Goal: Navigation & Orientation: Find specific page/section

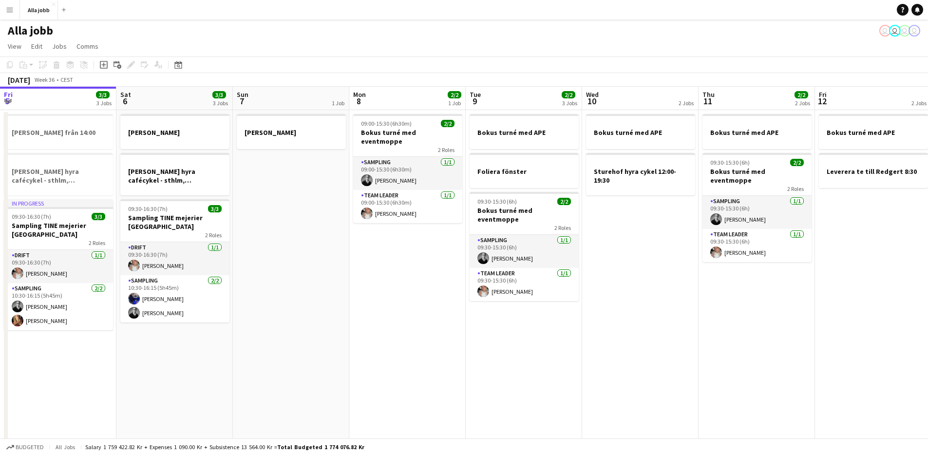
scroll to position [0, 253]
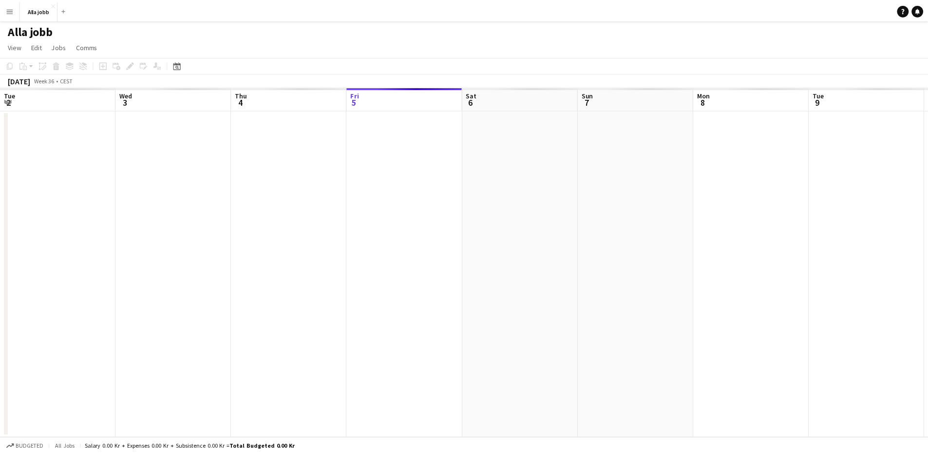
scroll to position [0, 233]
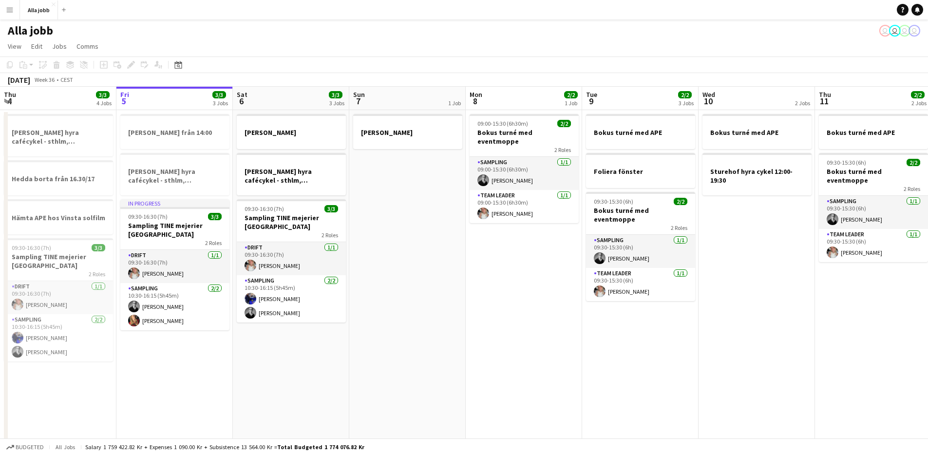
click at [454, 272] on app-date-cell "[PERSON_NAME]" at bounding box center [407, 278] width 116 height 337
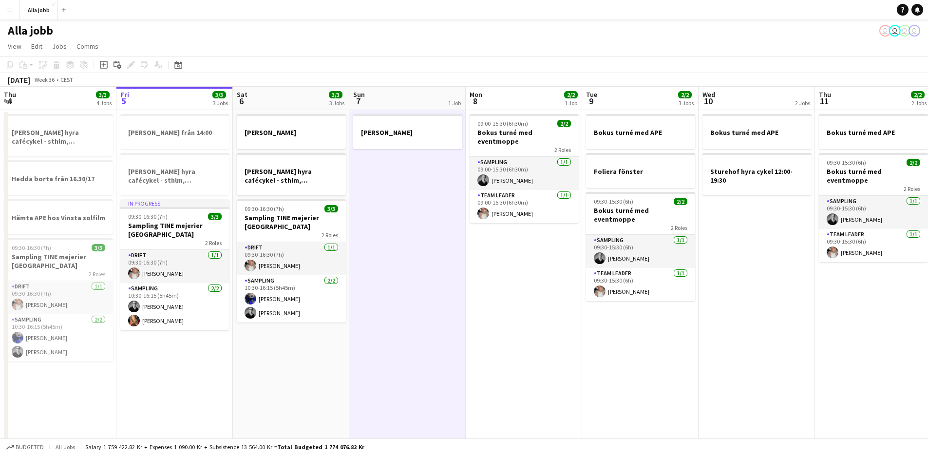
click at [454, 272] on app-date-cell "[PERSON_NAME]" at bounding box center [407, 278] width 116 height 337
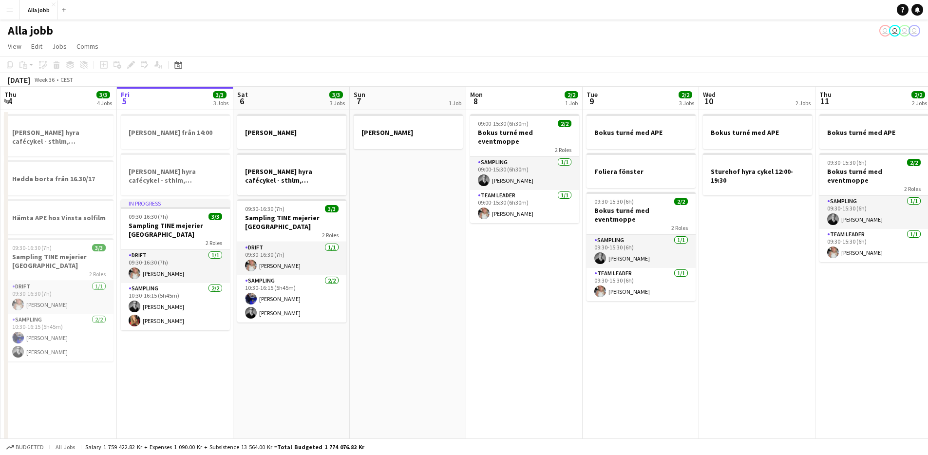
click at [511, 294] on app-date-cell "09:00-15:30 (6h30m) 2/2 Bokus turné med eventmoppe 2 Roles Sampling [DATE] 09:0…" at bounding box center [524, 278] width 116 height 337
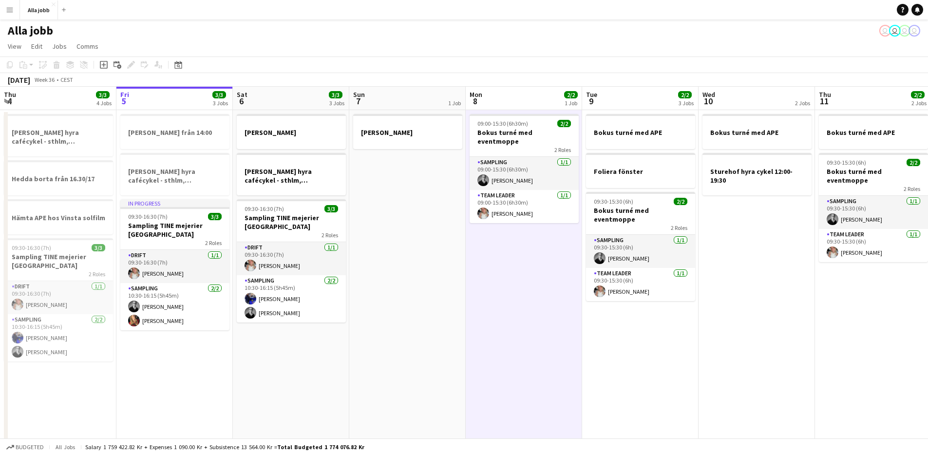
click at [508, 294] on app-date-cell "09:00-15:30 (6h30m) 2/2 Bokus turné med eventmoppe 2 Roles Sampling [DATE] 09:0…" at bounding box center [524, 278] width 116 height 337
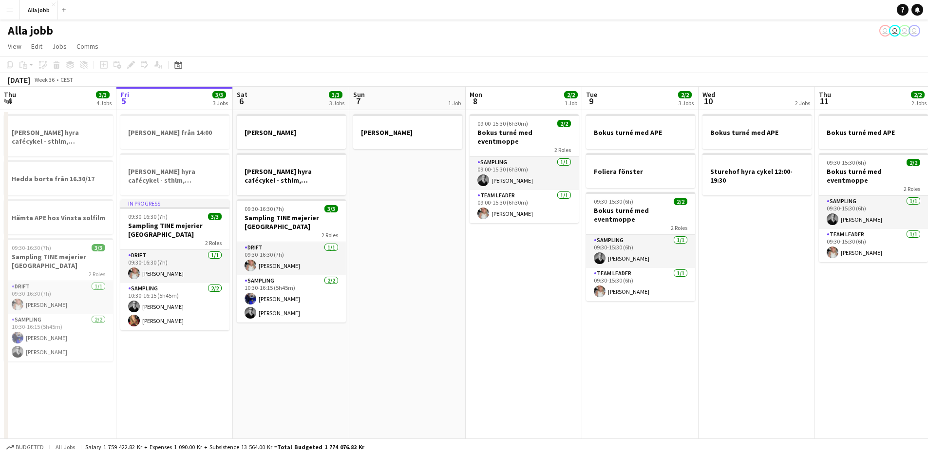
click at [432, 264] on app-date-cell "[PERSON_NAME]" at bounding box center [407, 278] width 116 height 337
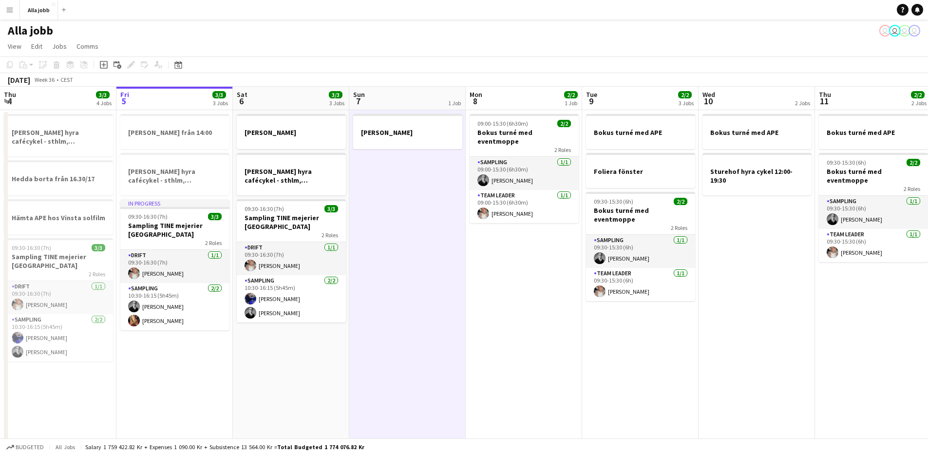
click at [535, 308] on app-date-cell "09:00-15:30 (6h30m) 2/2 Bokus turné med eventmoppe 2 Roles Sampling [DATE] 09:0…" at bounding box center [524, 278] width 116 height 337
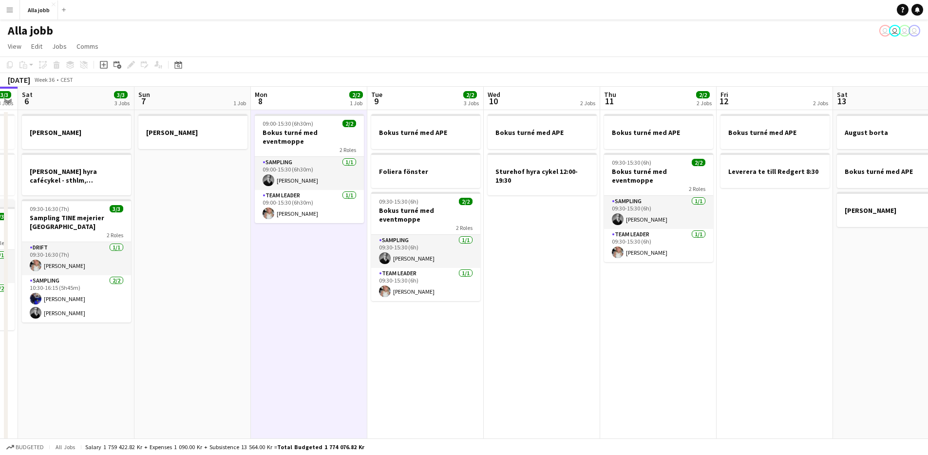
drag, startPoint x: 549, startPoint y: 307, endPoint x: 334, endPoint y: 331, distance: 215.6
click at [334, 331] on app-calendar-viewport "Tue 2 3/3 1 Job Wed 3 7/7 3 Jobs Thu 4 3/3 4 Jobs Fri 5 3/3 3 Jobs Sat 6 3/3 3 …" at bounding box center [464, 267] width 928 height 361
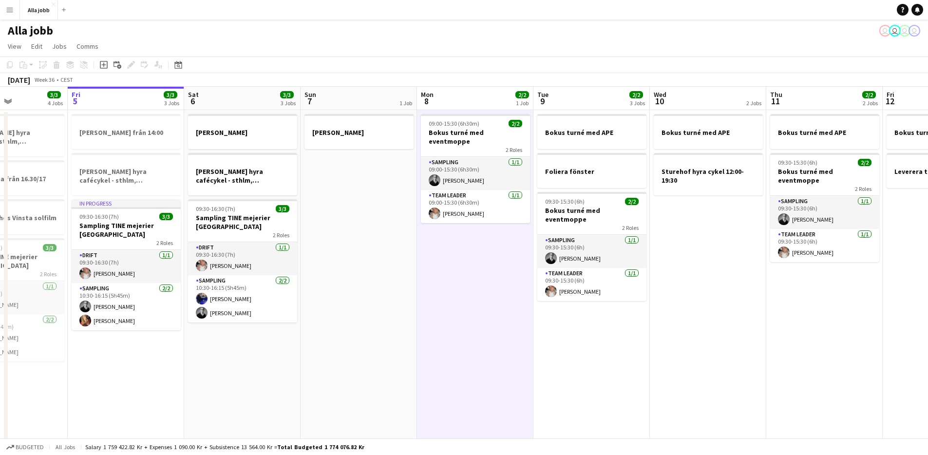
scroll to position [0, 264]
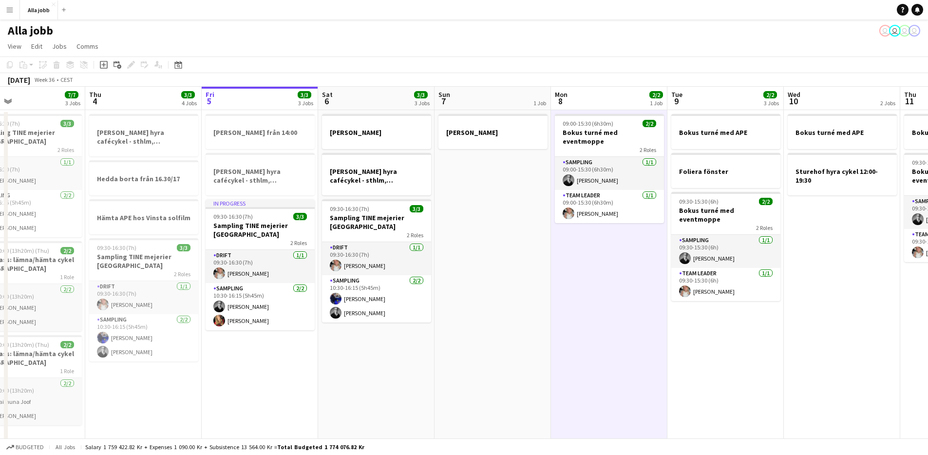
drag, startPoint x: 195, startPoint y: 327, endPoint x: 495, endPoint y: 306, distance: 300.8
click at [495, 306] on app-calendar-viewport "Mon 1 3/3 2 Jobs Tue 2 3/3 1 Job Wed 3 7/7 3 Jobs Thu 4 3/3 4 Jobs Fri 5 3/3 3 …" at bounding box center [464, 267] width 928 height 361
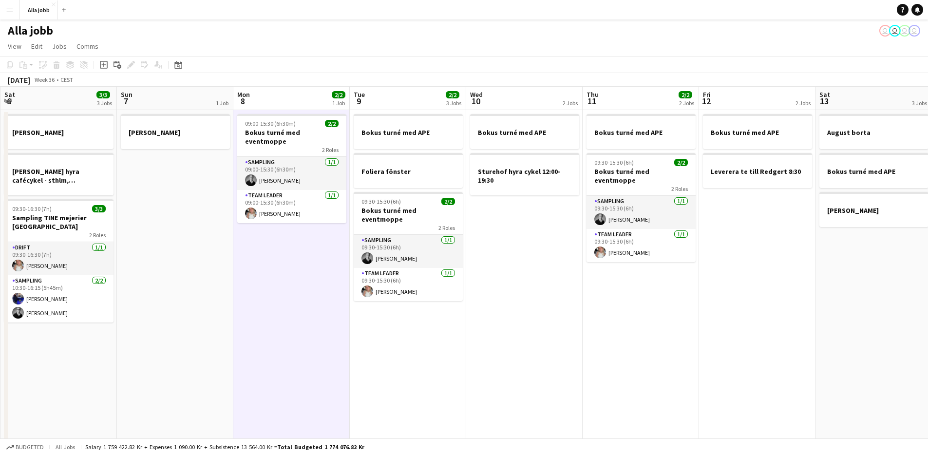
drag, startPoint x: 390, startPoint y: 251, endPoint x: 179, endPoint y: 312, distance: 219.1
click at [171, 313] on app-calendar-viewport "Wed 3 7/7 3 Jobs Thu 4 3/3 4 Jobs Fri 5 3/3 3 Jobs Sat 6 3/3 3 Jobs Sun 7 1 Job…" at bounding box center [464, 267] width 928 height 361
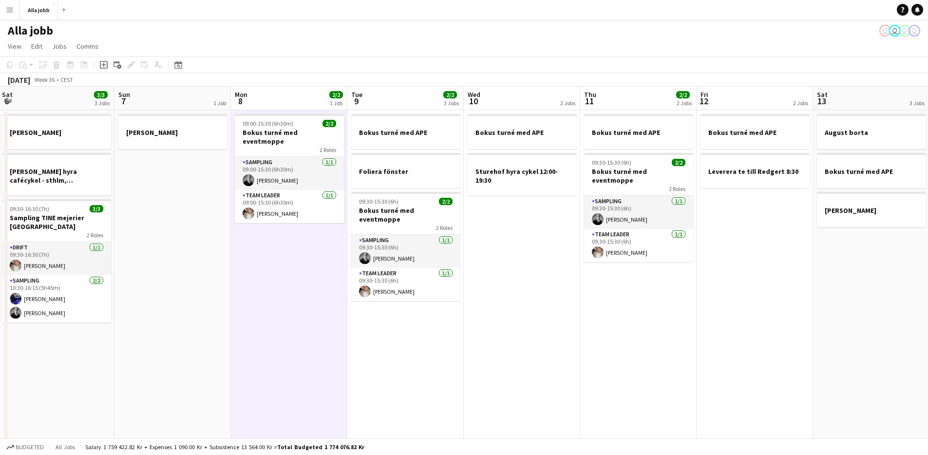
click at [498, 332] on app-date-cell "Bokus turné med APE Sturehof hyra cykel 12:00-19:30" at bounding box center [522, 278] width 116 height 337
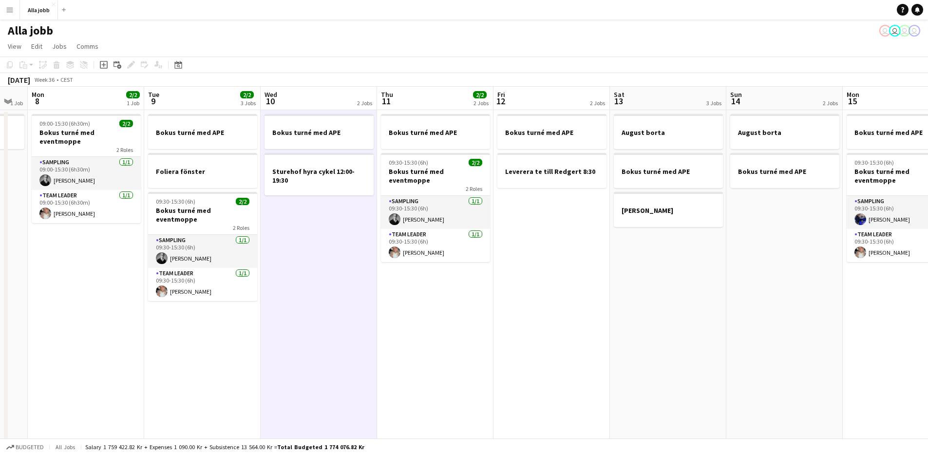
scroll to position [0, 333]
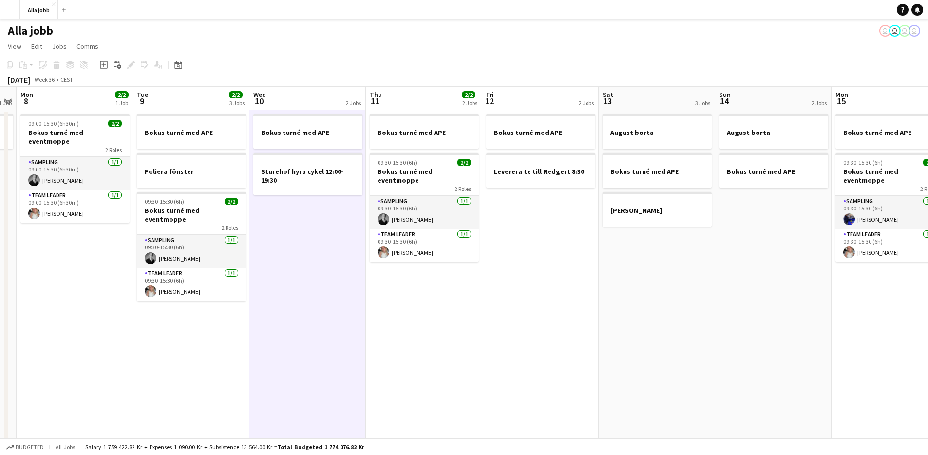
drag, startPoint x: 556, startPoint y: 345, endPoint x: 353, endPoint y: 335, distance: 203.4
click at [353, 335] on app-calendar-viewport "Fri 5 3/3 3 Jobs Sat 6 3/3 3 Jobs Sun 7 1 Job Mon 8 2/2 1 Job Tue 9 2/2 3 Jobs …" at bounding box center [464, 267] width 928 height 361
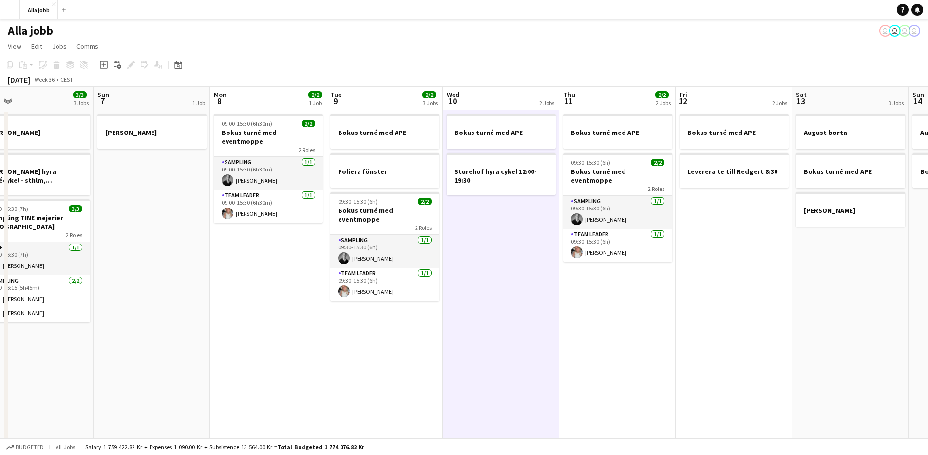
drag, startPoint x: 532, startPoint y: 303, endPoint x: 802, endPoint y: 305, distance: 270.4
click at [802, 305] on app-calendar-viewport "Thu 4 3/3 4 Jobs Fri 5 3/3 3 Jobs Sat 6 3/3 3 Jobs Sun 7 1 Job Mon 8 2/2 1 Job …" at bounding box center [464, 267] width 928 height 361
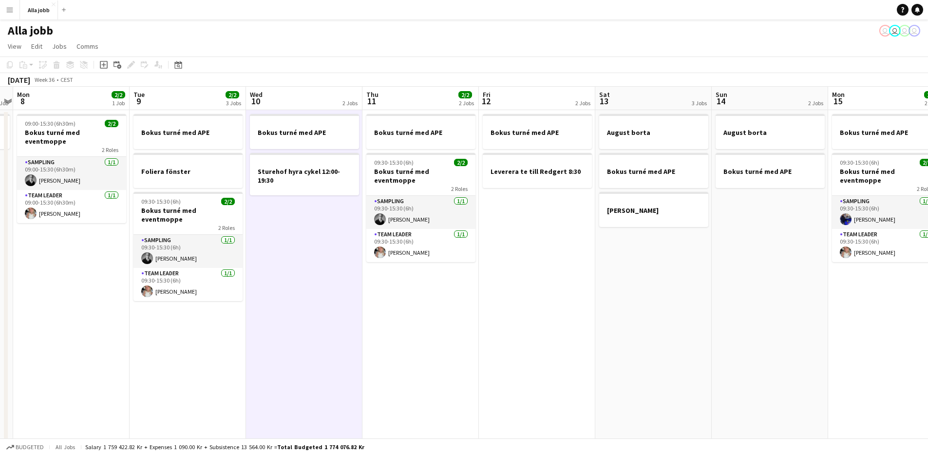
drag, startPoint x: 813, startPoint y: 320, endPoint x: 635, endPoint y: 312, distance: 178.0
click at [635, 312] on app-calendar-viewport "Thu 4 3/3 4 Jobs Fri 5 3/3 3 Jobs Sat 6 3/3 3 Jobs Sun 7 1 Job Mon 8 2/2 1 Job …" at bounding box center [464, 267] width 928 height 361
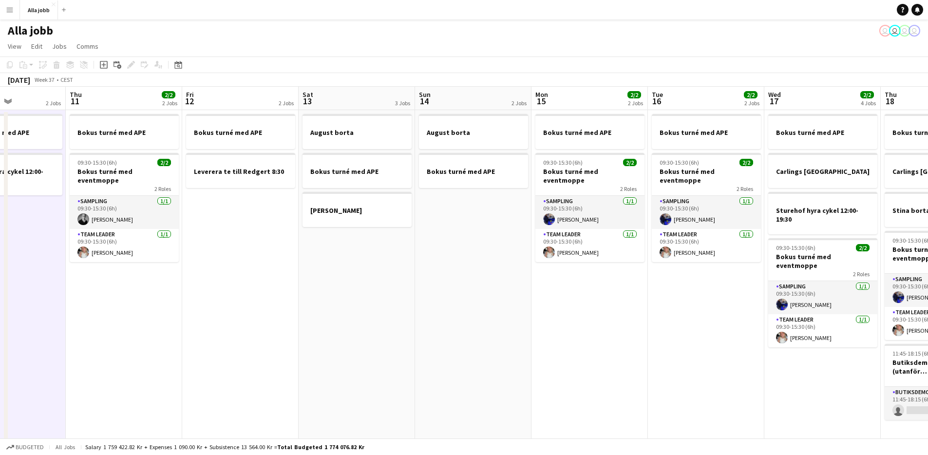
drag, startPoint x: 620, startPoint y: 312, endPoint x: 393, endPoint y: 301, distance: 226.8
click at [337, 308] on app-calendar-viewport "Sun 7 1 Job Mon 8 2/2 1 Job Tue 9 2/2 3 Jobs Wed 10 2 Jobs Thu 11 2/2 2 Jobs Fr…" at bounding box center [464, 267] width 928 height 361
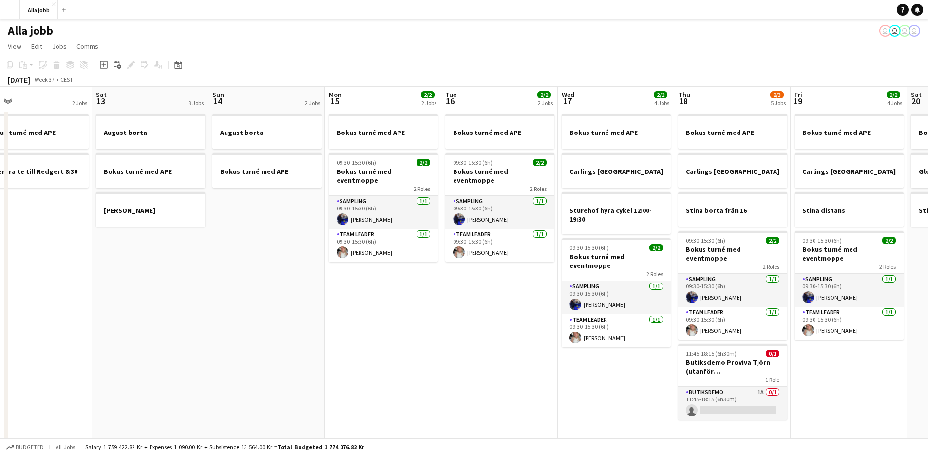
drag, startPoint x: 421, startPoint y: 317, endPoint x: 322, endPoint y: 316, distance: 99.9
click at [229, 316] on app-calendar-viewport "Tue 9 2/2 3 Jobs Wed 10 2 Jobs Thu 11 2/2 2 Jobs Fri 12 2 Jobs Sat 13 3 Jobs Su…" at bounding box center [464, 267] width 928 height 361
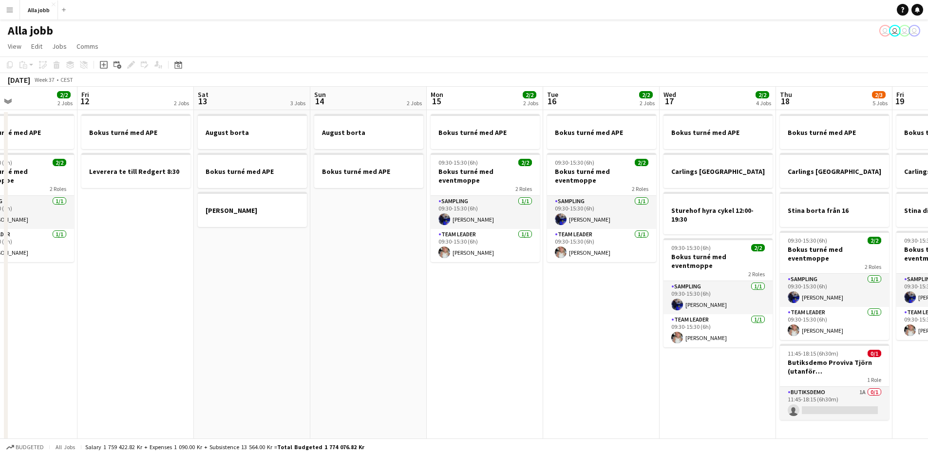
drag, startPoint x: 372, startPoint y: 318, endPoint x: 270, endPoint y: 317, distance: 101.3
click at [257, 316] on app-calendar-viewport "Tue 9 2/2 3 Jobs Wed 10 2 Jobs Thu 11 2/2 2 Jobs Fri 12 2 Jobs Sat 13 3 Jobs Su…" at bounding box center [464, 267] width 928 height 361
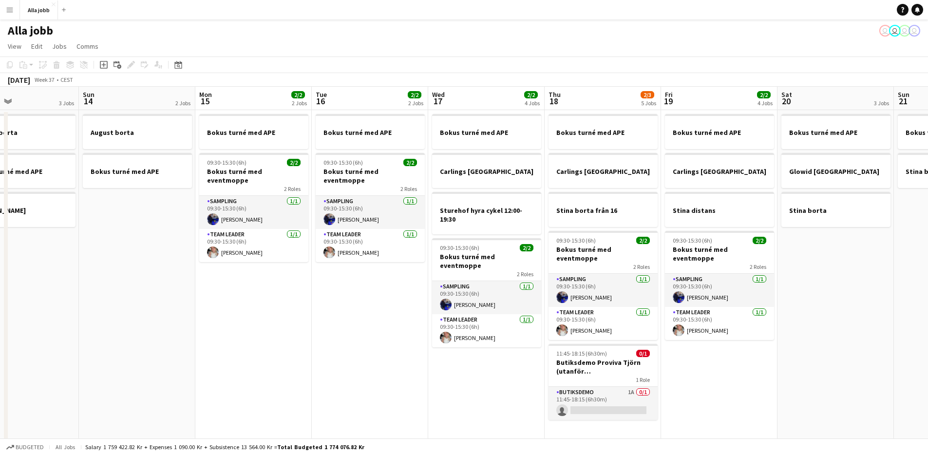
click at [275, 318] on app-date-cell "Bokus turné med APE 09:30-15:30 (6h) 2/2 Bokus turné med eventmoppe 2 Roles Sam…" at bounding box center [253, 278] width 116 height 337
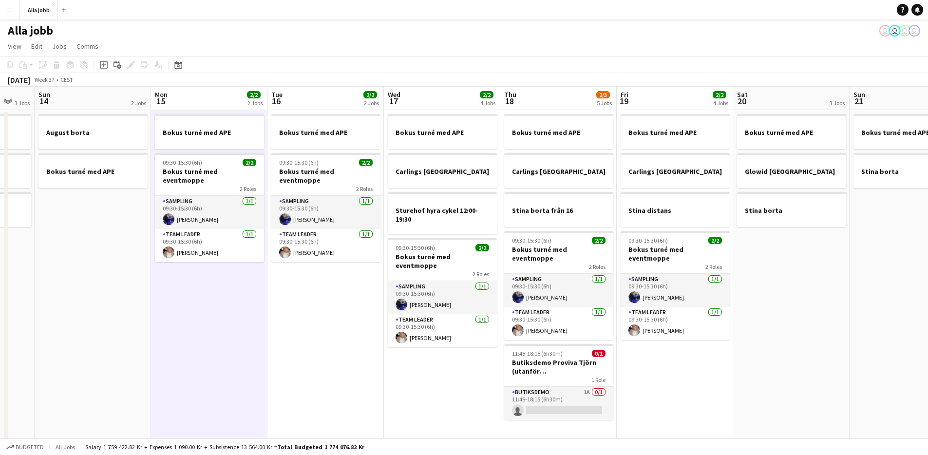
drag, startPoint x: 329, startPoint y: 326, endPoint x: 291, endPoint y: 335, distance: 39.0
click at [288, 335] on app-calendar-viewport "Thu 11 2/2 2 Jobs Fri 12 2 Jobs Sat 13 3 Jobs Sun 14 2 Jobs Mon 15 2/2 2 Jobs T…" at bounding box center [464, 267] width 928 height 361
click at [296, 334] on app-date-cell "Bokus turné med APE 09:30-15:30 (6h) 2/2 Bokus turné med eventmoppe 2 Roles Sam…" at bounding box center [325, 278] width 116 height 337
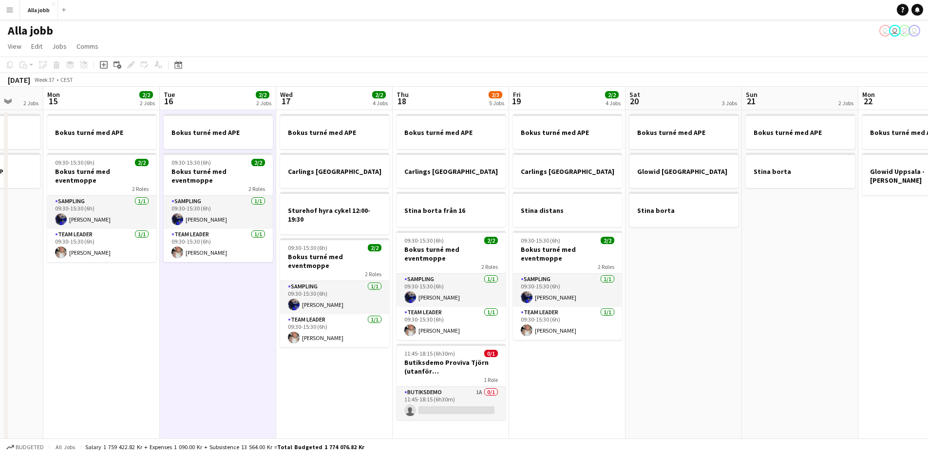
drag, startPoint x: 278, startPoint y: 359, endPoint x: 180, endPoint y: 343, distance: 98.8
click at [179, 344] on app-calendar-viewport "Thu 11 2/2 2 Jobs Fri 12 2 Jobs Sat 13 3 Jobs Sun 14 2 Jobs Mon 15 2/2 2 Jobs T…" at bounding box center [464, 267] width 928 height 361
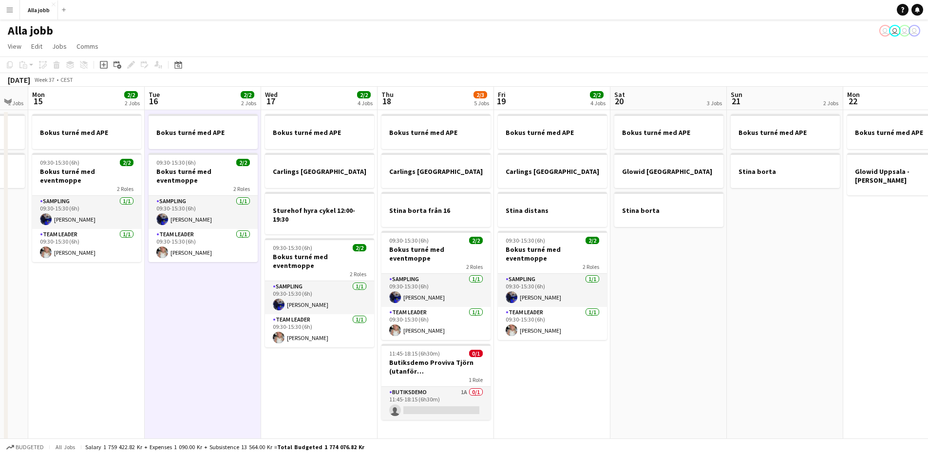
click at [218, 301] on app-date-cell "Bokus turné med APE 09:30-15:30 (6h) 2/2 Bokus turné med eventmoppe 2 Roles Sam…" at bounding box center [203, 278] width 116 height 337
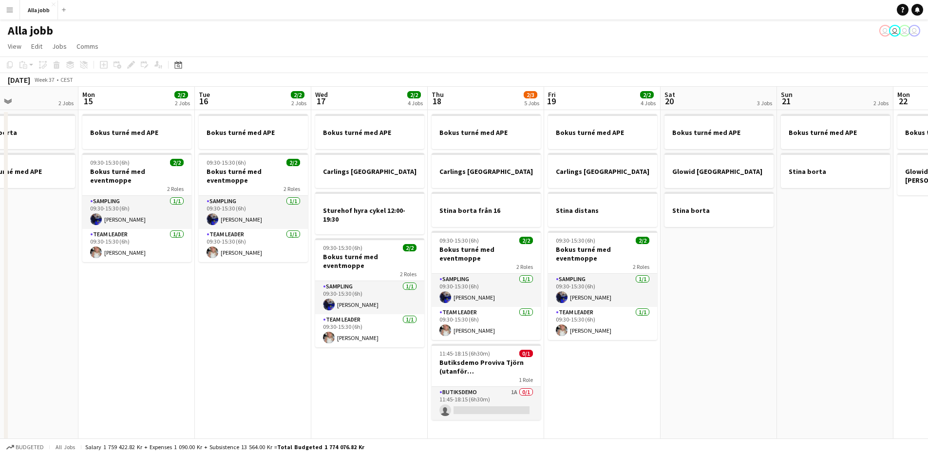
scroll to position [0, 379]
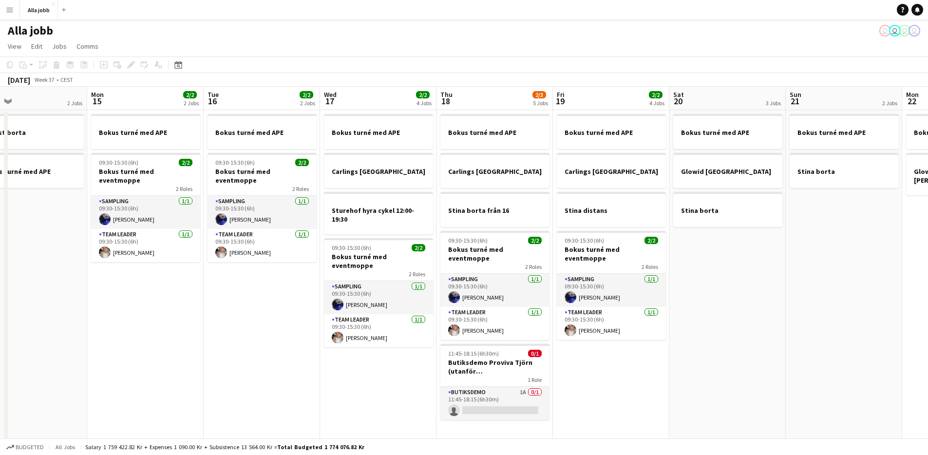
drag, startPoint x: 228, startPoint y: 308, endPoint x: 279, endPoint y: 311, distance: 50.8
click at [279, 311] on app-calendar-viewport "Thu 11 2/2 2 Jobs Fri 12 2 Jobs Sat 13 3 Jobs Sun 14 2 Jobs Mon 15 2/2 2 Jobs T…" at bounding box center [464, 267] width 928 height 361
click at [163, 299] on app-date-cell "Bokus turné med APE 09:30-15:30 (6h) 2/2 Bokus turné med eventmoppe 2 Roles Sam…" at bounding box center [145, 278] width 116 height 337
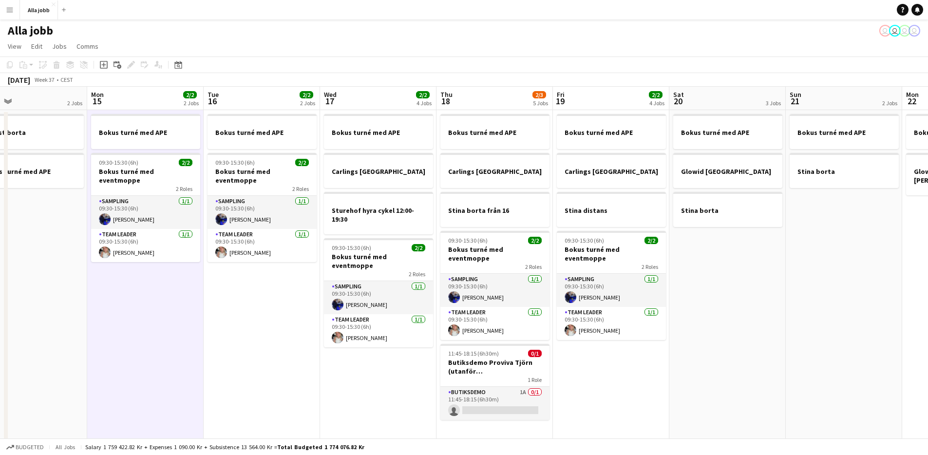
click at [255, 319] on app-date-cell "Bokus turné med APE 09:30-15:30 (6h) 2/2 Bokus turné med eventmoppe 2 Roles Sam…" at bounding box center [262, 278] width 116 height 337
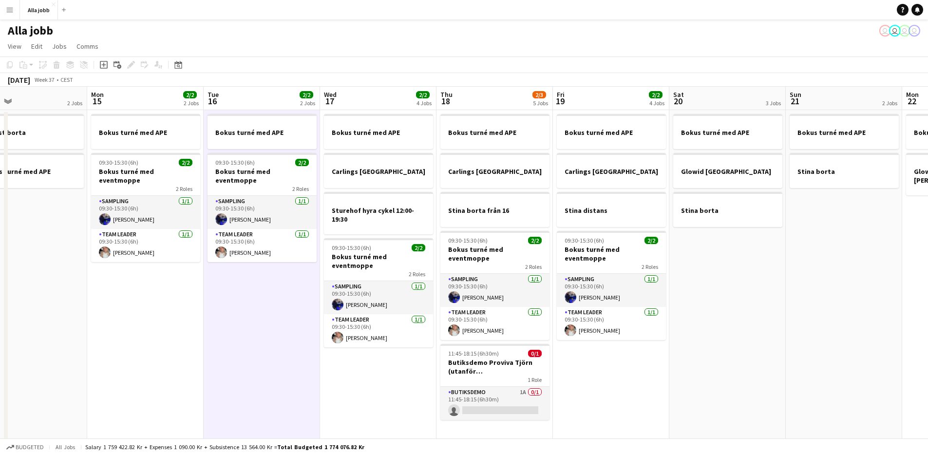
click at [359, 382] on app-date-cell "Bokus turné med APE Carlings Uppsala Sturehof hyra cykel 12:00-19:30 09:30-15:3…" at bounding box center [378, 278] width 116 height 337
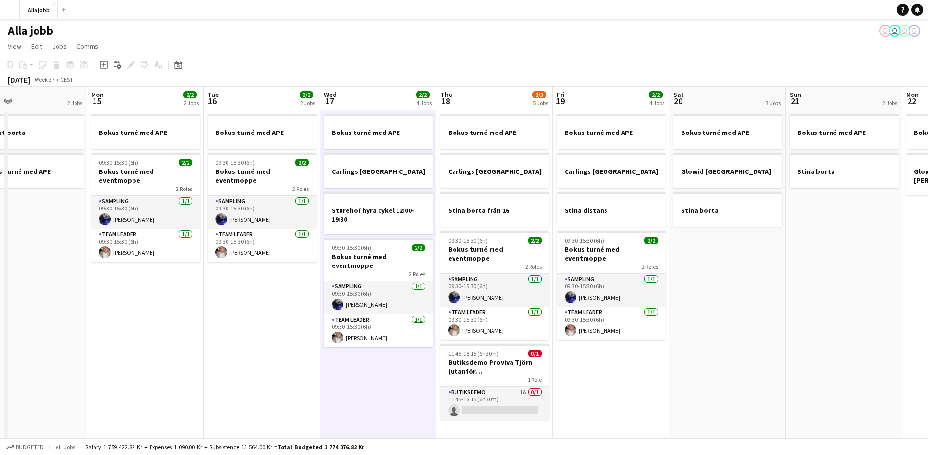
click at [501, 424] on app-date-cell "Bokus turné med APE Carlings Göteborg Stina borta från 16 09:30-15:30 (6h) 2/2 …" at bounding box center [495, 278] width 116 height 337
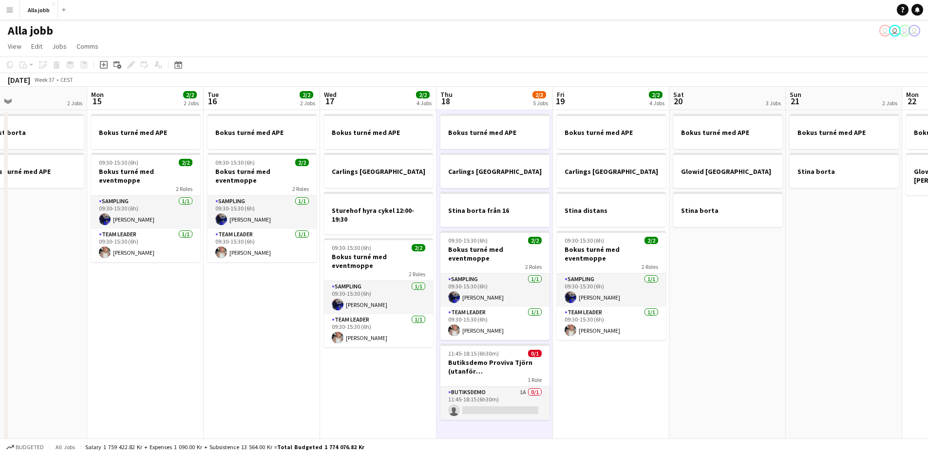
click at [598, 390] on app-date-cell "Bokus turné med APE Carlings Stockholm Stina distans 09:30-15:30 (6h) 2/2 Bokus…" at bounding box center [611, 278] width 116 height 337
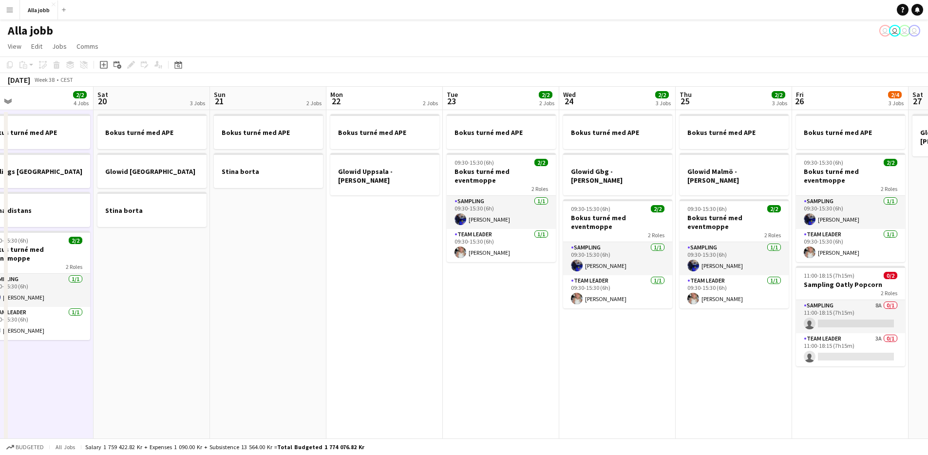
scroll to position [0, 491]
drag, startPoint x: 541, startPoint y: 348, endPoint x: 186, endPoint y: 337, distance: 355.3
click at [183, 339] on app-calendar-viewport "Mon 15 2/2 2 Jobs Tue 16 2/2 2 Jobs Wed 17 2/2 4 Jobs Thu 18 2/3 5 Jobs Fri 19 …" at bounding box center [464, 267] width 928 height 361
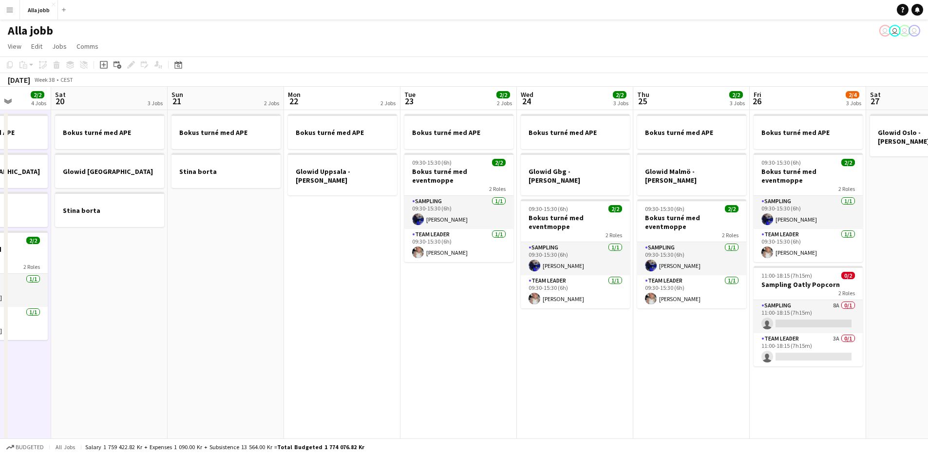
scroll to position [0, 297]
drag, startPoint x: 503, startPoint y: 293, endPoint x: 464, endPoint y: 301, distance: 39.8
click at [464, 301] on app-calendar-viewport "Wed 17 2/2 4 Jobs Thu 18 2/3 5 Jobs Fri 19 2/2 4 Jobs Sat 20 3 Jobs Sun 21 2 Jo…" at bounding box center [464, 267] width 928 height 361
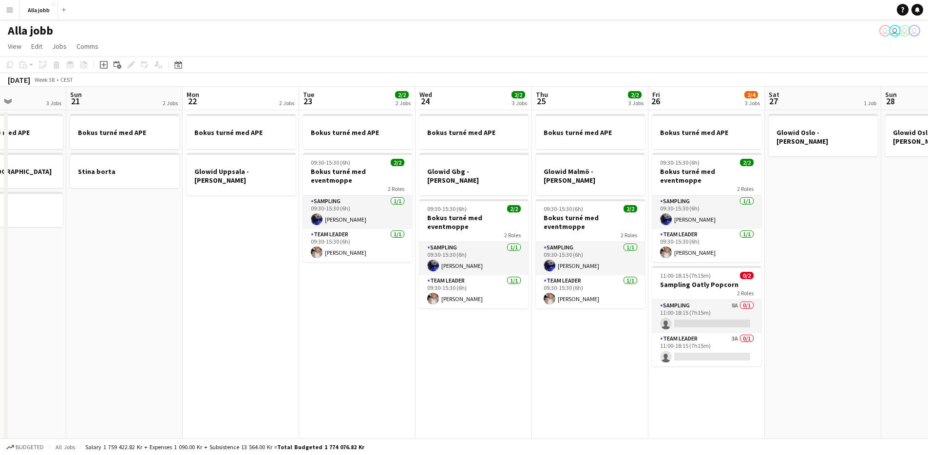
scroll to position [0, 402]
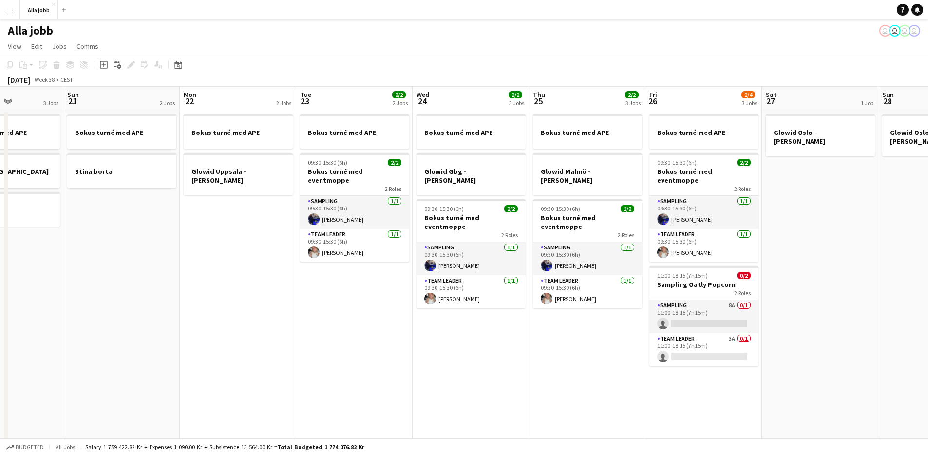
drag, startPoint x: 754, startPoint y: 319, endPoint x: 652, endPoint y: 335, distance: 103.6
click at [652, 335] on app-calendar-viewport "Wed 17 2/2 4 Jobs Thu 18 2/3 5 Jobs Fri 19 2/2 4 Jobs Sat 20 3 Jobs Sun 21 2 Jo…" at bounding box center [464, 267] width 928 height 361
click at [577, 354] on app-date-cell "Bokus turné med APE Glowid Malmö - hedda stina 09:30-15:30 (6h) 2/2 Bokus turné…" at bounding box center [587, 278] width 116 height 337
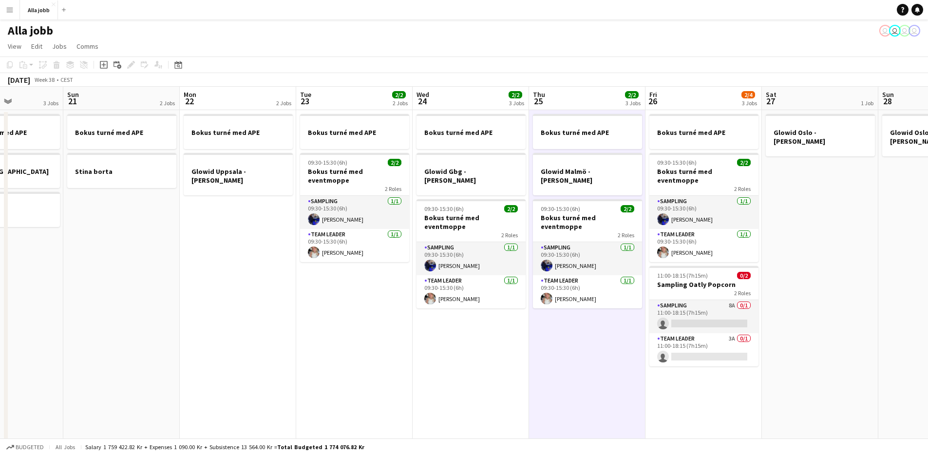
click at [484, 336] on app-date-cell "Bokus turné med APE Glowid Gbg - hedda Stina 09:30-15:30 (6h) 2/2 Bokus turné m…" at bounding box center [471, 278] width 116 height 337
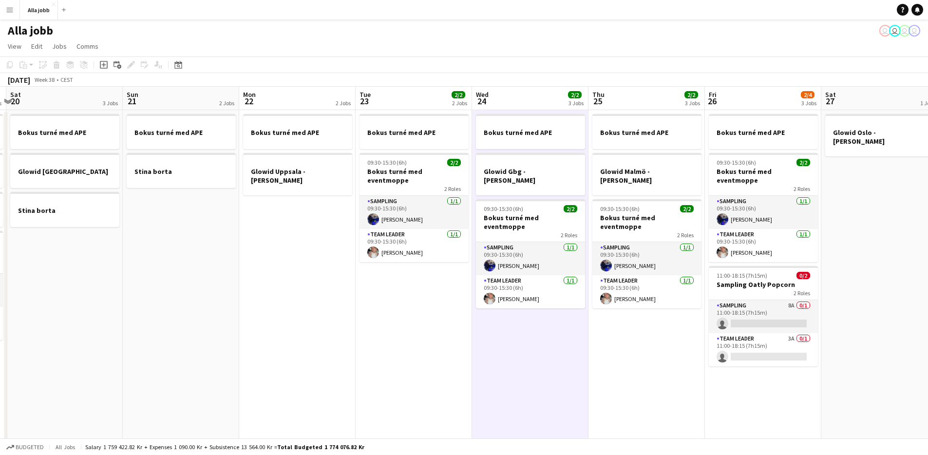
scroll to position [0, 283]
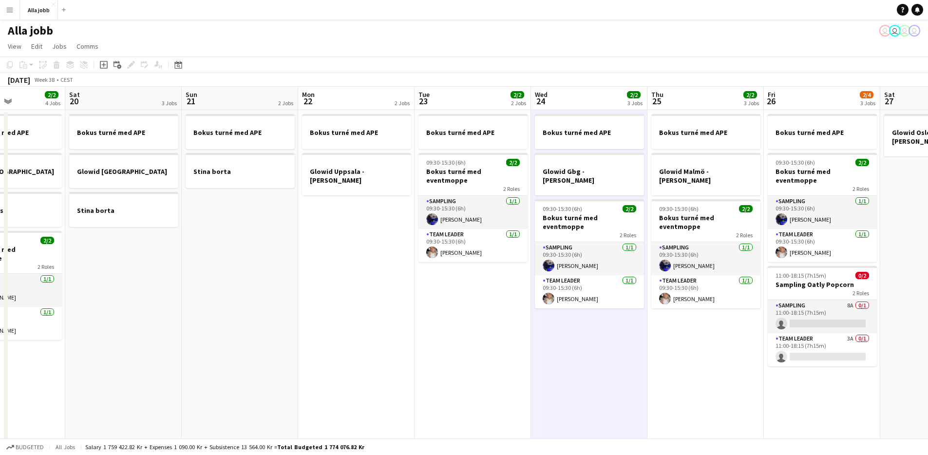
drag, startPoint x: 415, startPoint y: 318, endPoint x: 649, endPoint y: 318, distance: 234.3
click at [649, 318] on app-calendar-viewport "Wed 17 2/2 4 Jobs Thu 18 2/3 5 Jobs Fri 19 2/2 4 Jobs Sat 20 3 Jobs Sun 21 2 Jo…" at bounding box center [464, 267] width 928 height 361
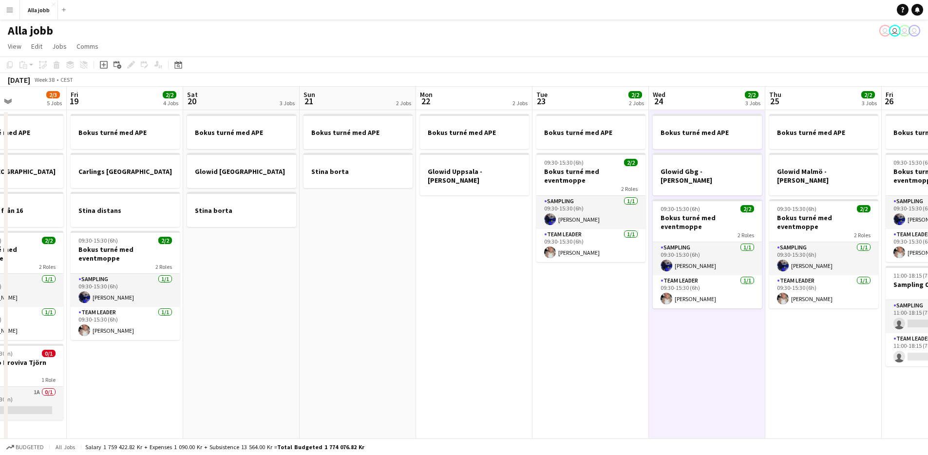
click at [581, 323] on app-date-cell "Bokus turné med APE 09:30-15:30 (6h) 2/2 Bokus turné med eventmoppe 2 Roles Sam…" at bounding box center [591, 278] width 116 height 337
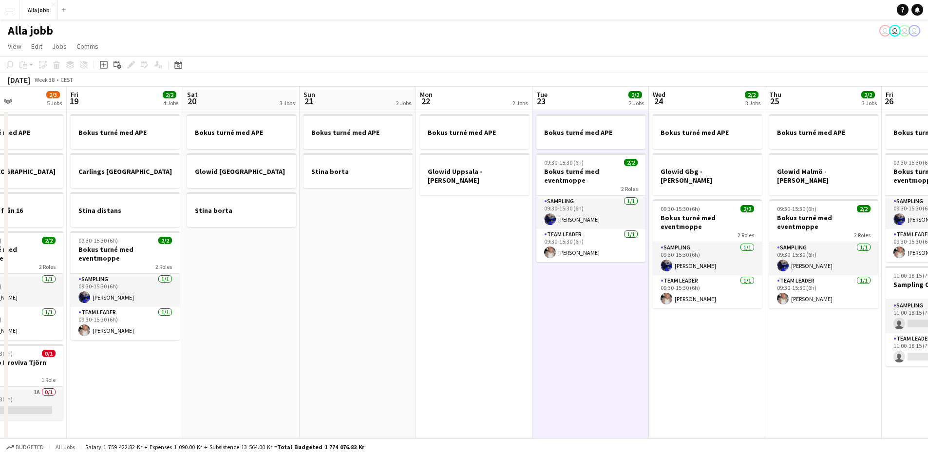
click at [508, 283] on app-date-cell "Bokus turné med APE Glowid Uppsala - hedda stina" at bounding box center [474, 278] width 116 height 337
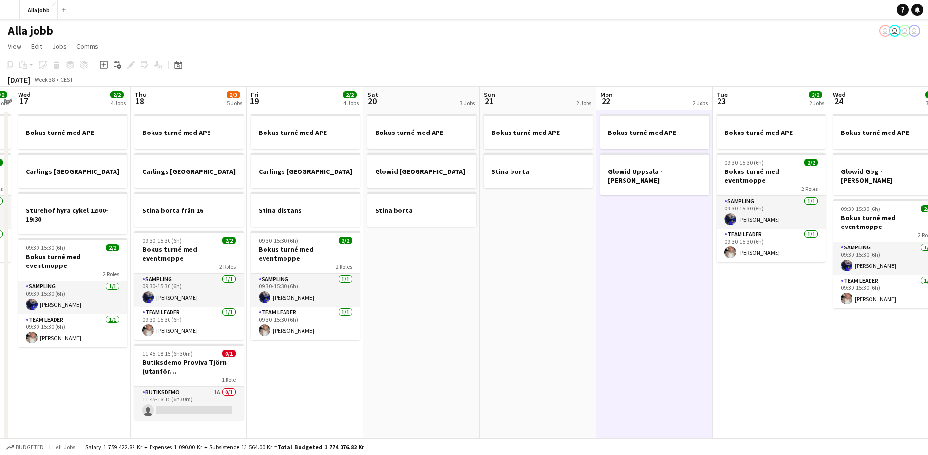
drag, startPoint x: 633, startPoint y: 295, endPoint x: 804, endPoint y: 305, distance: 170.9
click at [805, 305] on app-calendar-viewport "Mon 15 2/2 2 Jobs Tue 16 2/2 2 Jobs Wed 17 2/2 4 Jobs Thu 18 2/3 5 Jobs Fri 19 …" at bounding box center [464, 267] width 928 height 361
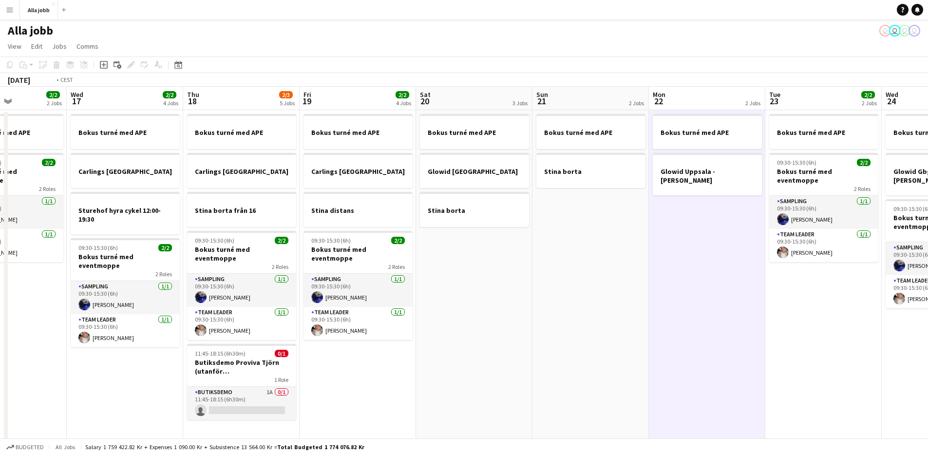
scroll to position [0, 219]
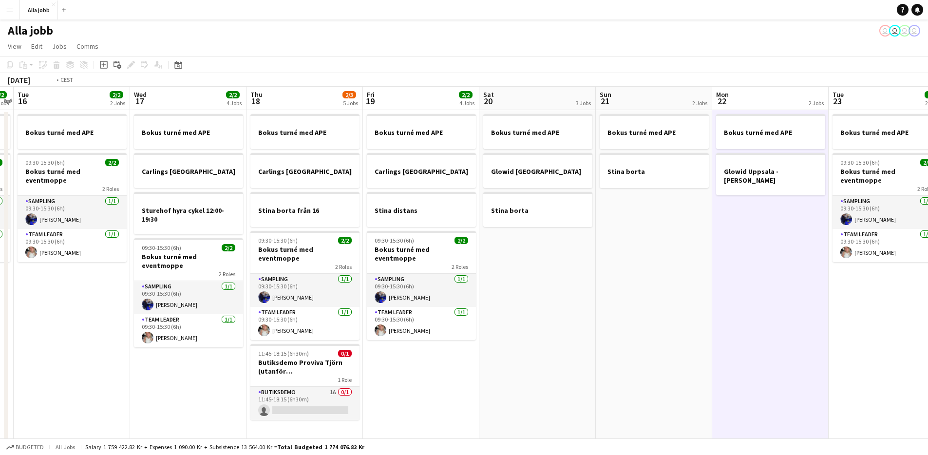
drag, startPoint x: 585, startPoint y: 315, endPoint x: 685, endPoint y: 308, distance: 101.1
click at [685, 308] on app-calendar-viewport "Sun 14 2 Jobs Mon 15 2/2 2 Jobs Tue 16 2/2 2 Jobs Wed 17 2/2 4 Jobs Thu 18 2/3 …" at bounding box center [464, 267] width 928 height 361
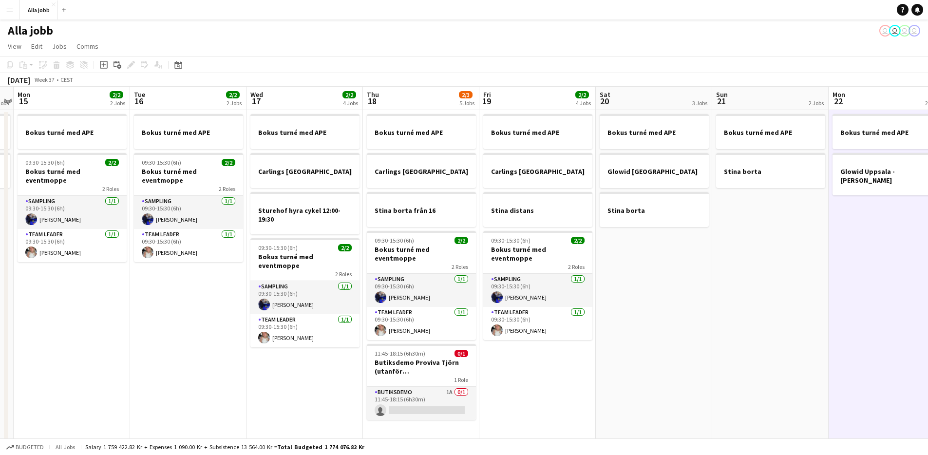
scroll to position [0, 237]
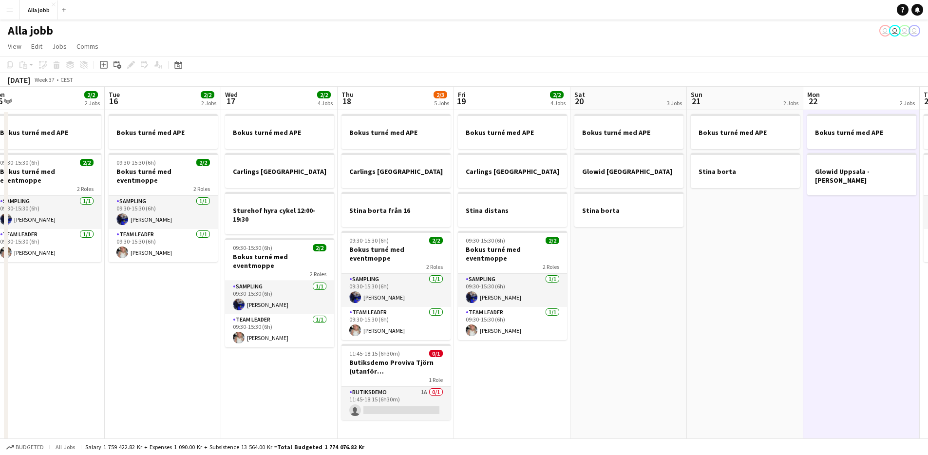
drag, startPoint x: 647, startPoint y: 315, endPoint x: 731, endPoint y: 320, distance: 83.9
click at [745, 320] on app-calendar-viewport "Sat 13 3 Jobs Sun 14 2 Jobs Mon 15 2/2 2 Jobs Tue 16 2/2 2 Jobs Wed 17 2/2 4 Jo…" at bounding box center [464, 267] width 928 height 361
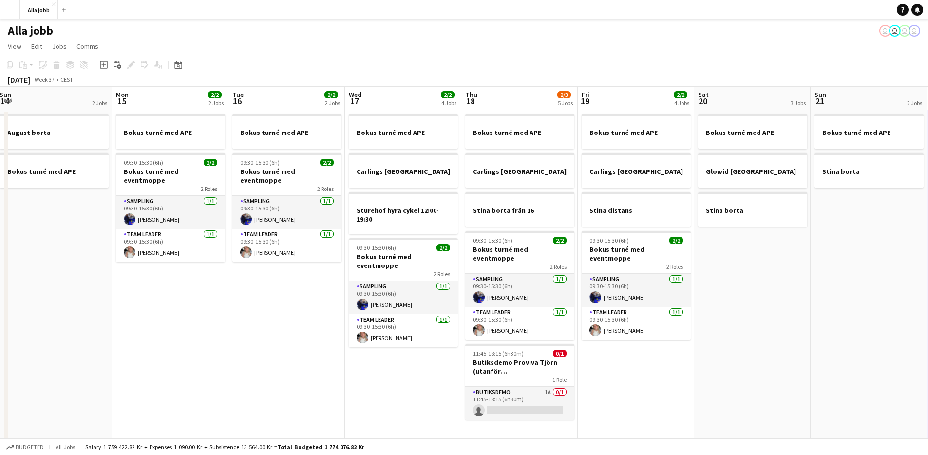
scroll to position [0, 237]
click at [416, 362] on app-date-cell "Bokus turné med APE Carlings Uppsala Sturehof hyra cykel 12:00-19:30 09:30-15:3…" at bounding box center [403, 278] width 116 height 337
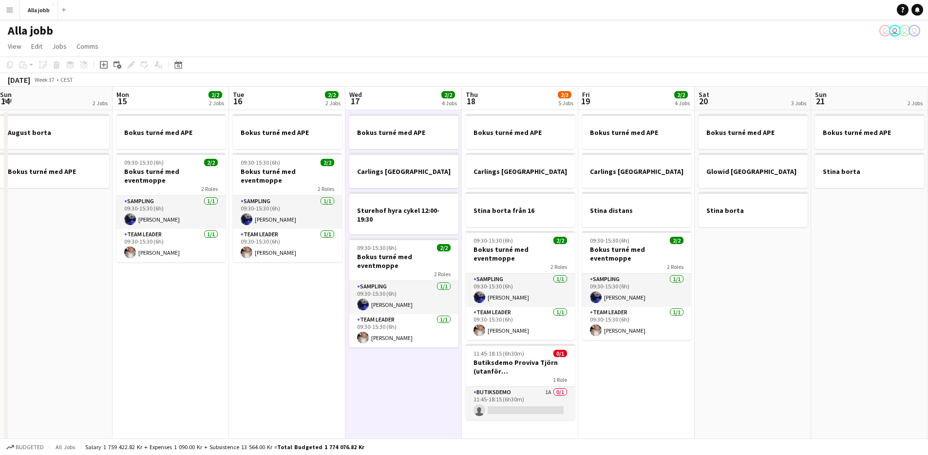
click at [413, 362] on app-date-cell "Bokus turné med APE Carlings Uppsala Sturehof hyra cykel 12:00-19:30 09:30-15:3…" at bounding box center [403, 278] width 116 height 337
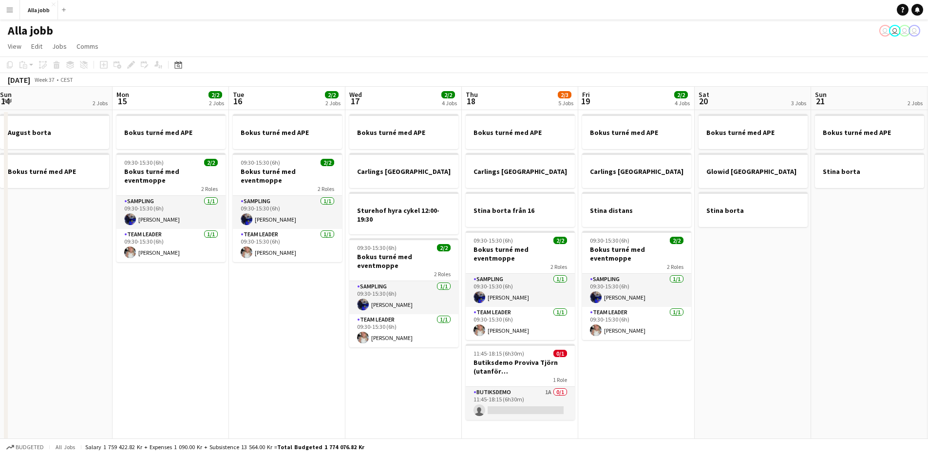
click at [413, 362] on app-date-cell "Bokus turné med APE Carlings Uppsala Sturehof hyra cykel 12:00-19:30 09:30-15:3…" at bounding box center [403, 278] width 116 height 337
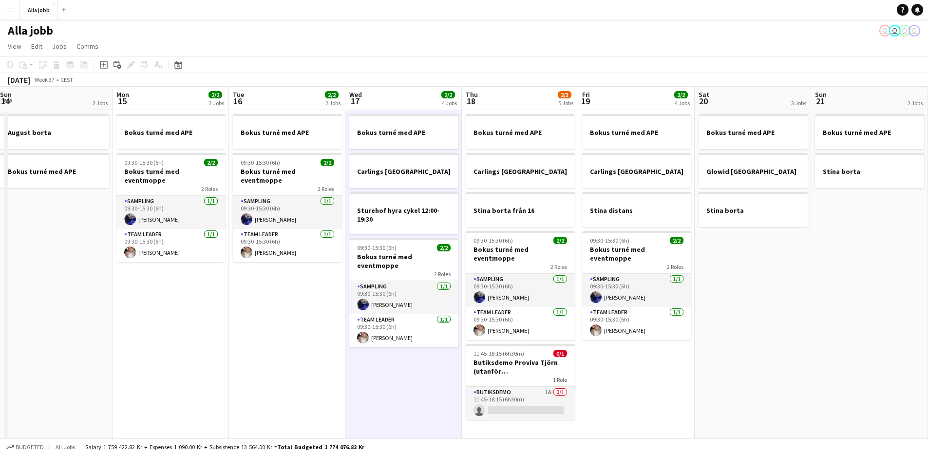
click at [413, 362] on app-date-cell "Bokus turné med APE Carlings Uppsala Sturehof hyra cykel 12:00-19:30 09:30-15:3…" at bounding box center [403, 278] width 116 height 337
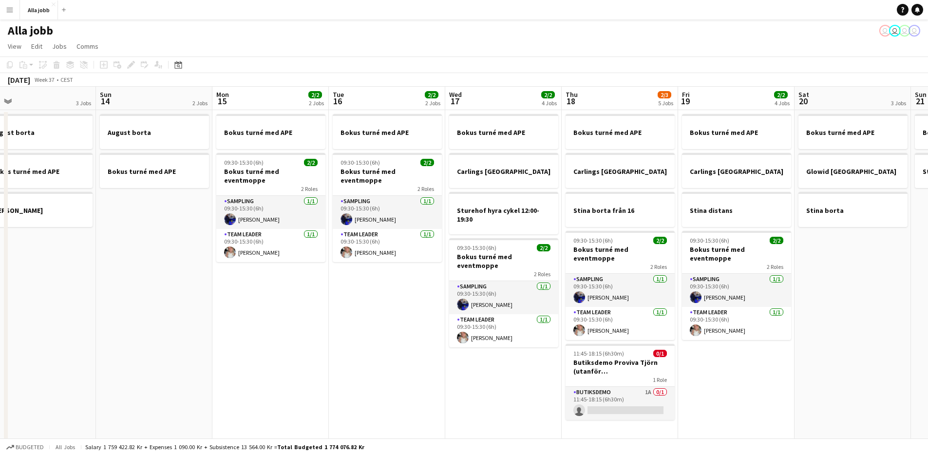
scroll to position [0, 304]
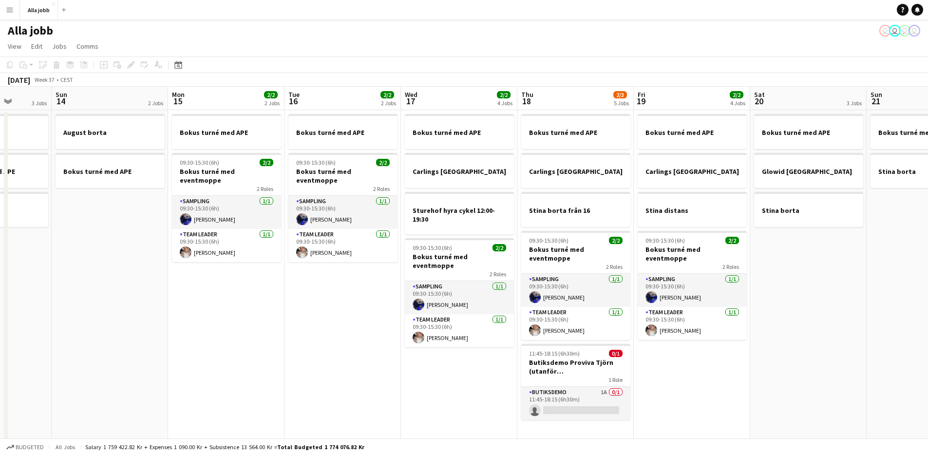
drag, startPoint x: 407, startPoint y: 362, endPoint x: 686, endPoint y: 363, distance: 279.2
click at [686, 363] on app-calendar-viewport "Thu 11 2/2 2 Jobs Fri 12 2 Jobs Sat 13 3 Jobs Sun 14 2 Jobs Mon 15 2/2 2 Jobs T…" at bounding box center [464, 267] width 928 height 361
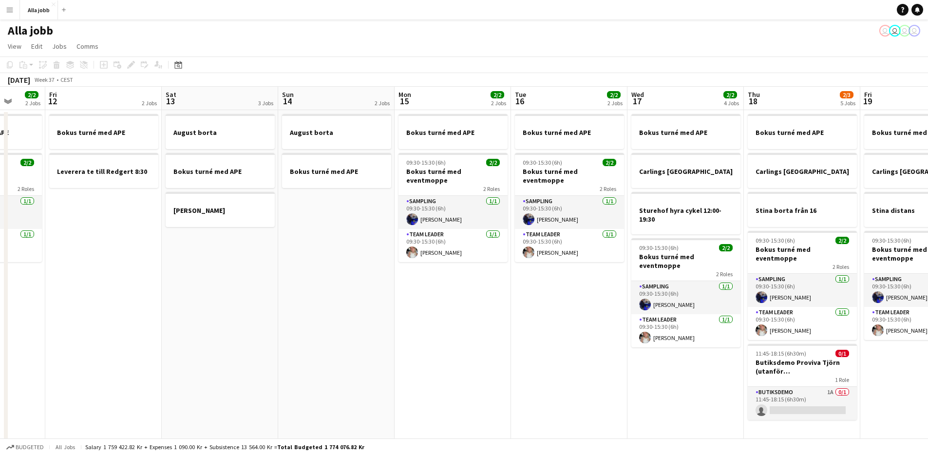
click at [488, 359] on app-date-cell "Bokus turné med APE 09:30-15:30 (6h) 2/2 Bokus turné med eventmoppe 2 Roles Sam…" at bounding box center [453, 278] width 116 height 337
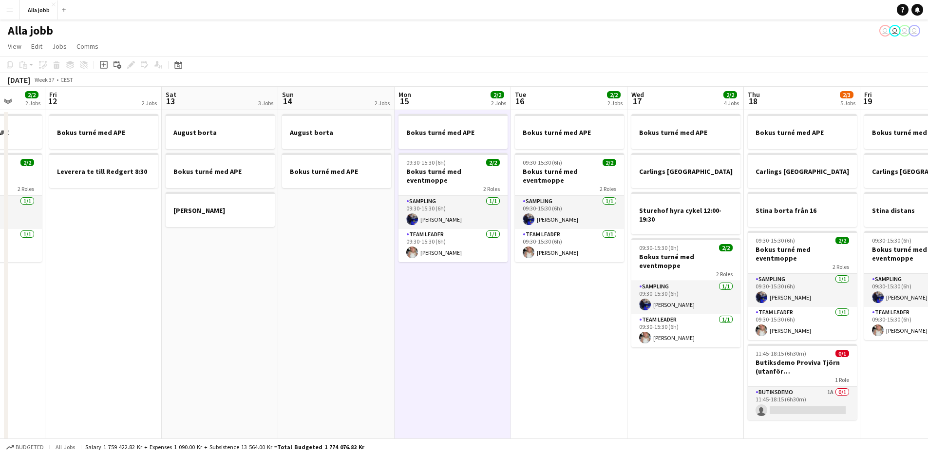
click at [487, 359] on app-date-cell "Bokus turné med APE 09:30-15:30 (6h) 2/2 Bokus turné med eventmoppe 2 Roles Sam…" at bounding box center [453, 278] width 116 height 337
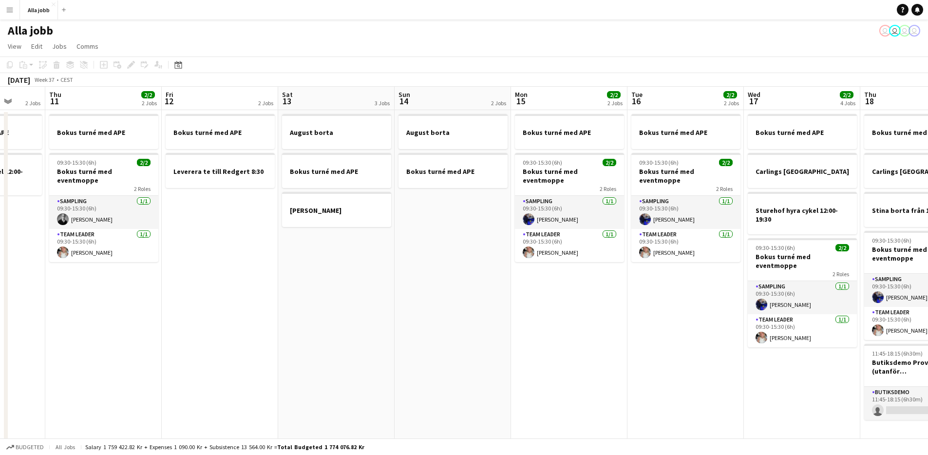
scroll to position [0, 304]
drag, startPoint x: 572, startPoint y: 327, endPoint x: 803, endPoint y: 323, distance: 231.0
click at [803, 323] on app-calendar-viewport "Mon 8 2/2 1 Job Tue 9 2/2 3 Jobs Wed 10 2 Jobs Thu 11 2/2 2 Jobs Fri 12 2 Jobs …" at bounding box center [464, 267] width 928 height 361
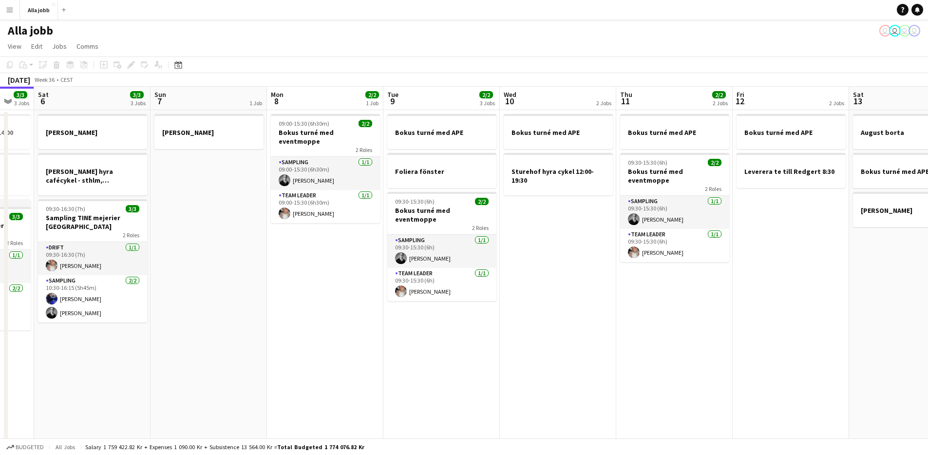
drag, startPoint x: 410, startPoint y: 289, endPoint x: 279, endPoint y: 300, distance: 131.5
click at [279, 300] on app-calendar-viewport "Tue 2 3/3 1 Job Wed 3 7/7 3 Jobs Thu 4 3/3 4 Jobs Fri 5 3/3 3 Jobs Sat 6 3/3 3 …" at bounding box center [464, 267] width 928 height 361
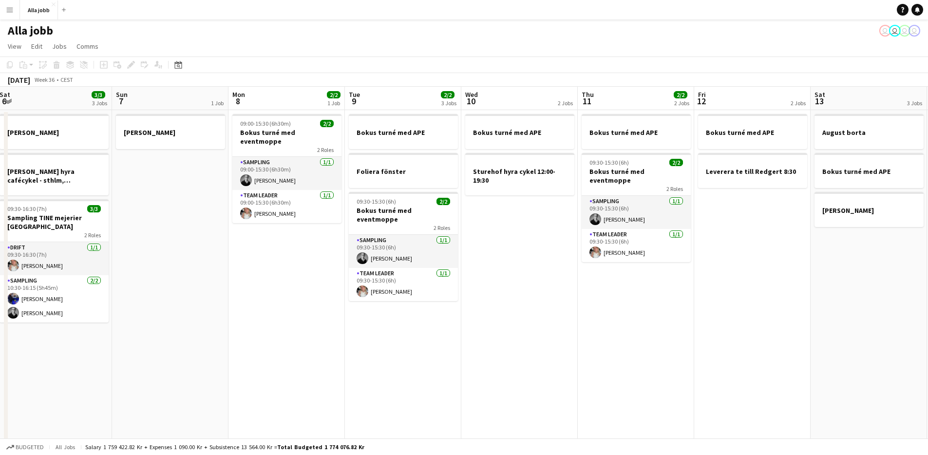
click at [279, 300] on app-date-cell "09:00-15:30 (6h30m) 2/2 Bokus turné med eventmoppe 2 Roles Sampling [DATE] 09:0…" at bounding box center [286, 278] width 116 height 337
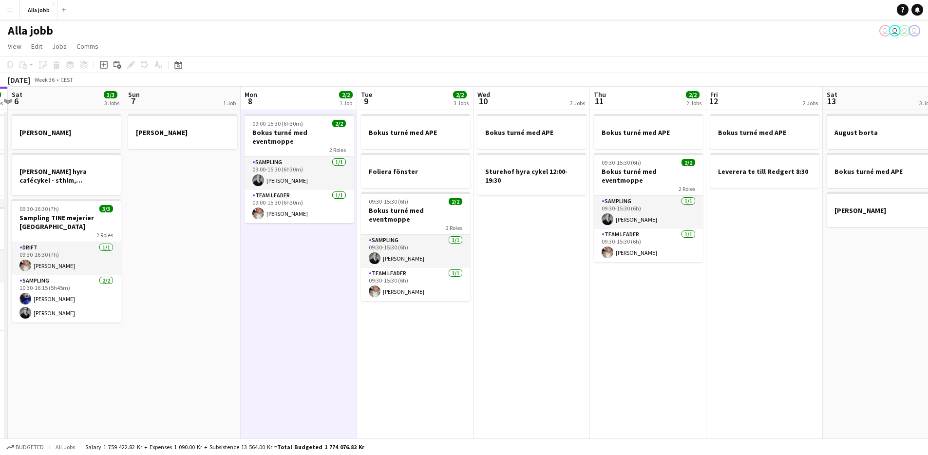
drag, startPoint x: 319, startPoint y: 339, endPoint x: 329, endPoint y: 333, distance: 11.1
click at [329, 333] on app-calendar-viewport "Tue 2 3/3 1 Job Wed 3 7/7 3 Jobs Thu 4 3/3 4 Jobs Fri 5 3/3 3 Jobs Sat 6 3/3 3 …" at bounding box center [464, 267] width 928 height 361
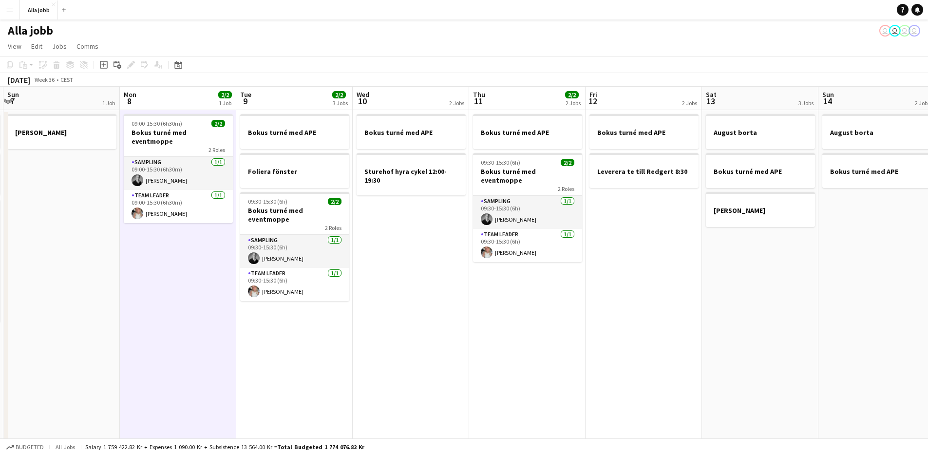
drag, startPoint x: 509, startPoint y: 354, endPoint x: 390, endPoint y: 359, distance: 118.5
click at [388, 363] on app-calendar-viewport "Thu 4 3/3 4 Jobs Fri 5 3/3 3 Jobs Sat 6 3/3 3 Jobs Sun 7 1 Job Mon 8 2/2 1 Job …" at bounding box center [464, 267] width 928 height 361
click at [425, 348] on app-date-cell "Bokus turné med APE Sturehof hyra cykel 12:00-19:30" at bounding box center [410, 278] width 116 height 337
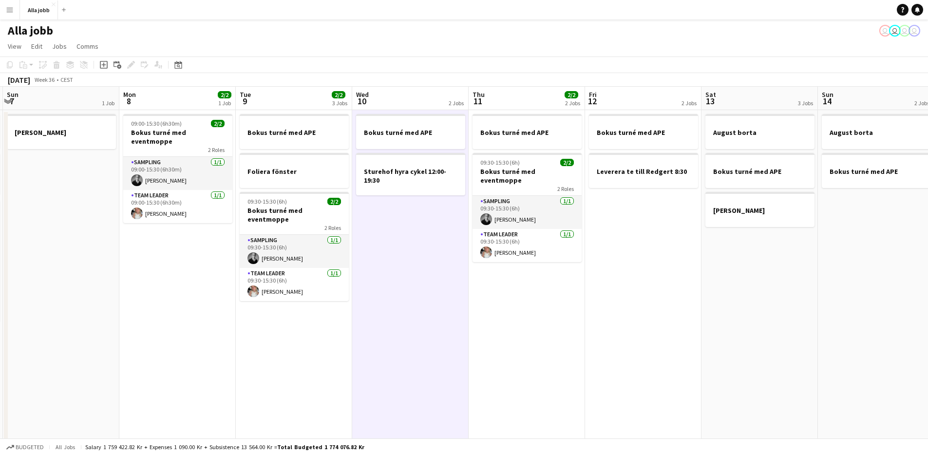
click at [425, 348] on app-date-cell "Bokus turné med APE Sturehof hyra cykel 12:00-19:30" at bounding box center [410, 278] width 116 height 337
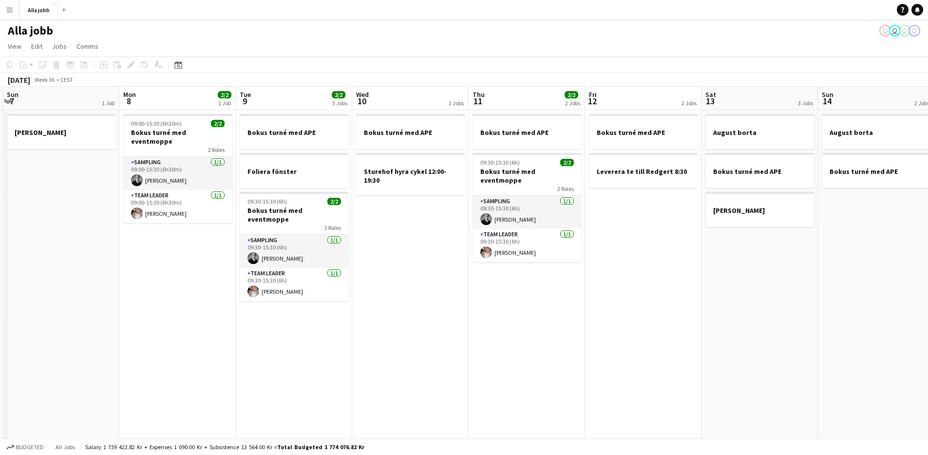
click at [424, 348] on app-date-cell "Bokus turné med APE Sturehof hyra cykel 12:00-19:30" at bounding box center [410, 278] width 116 height 337
